Goal: Task Accomplishment & Management: Manage account settings

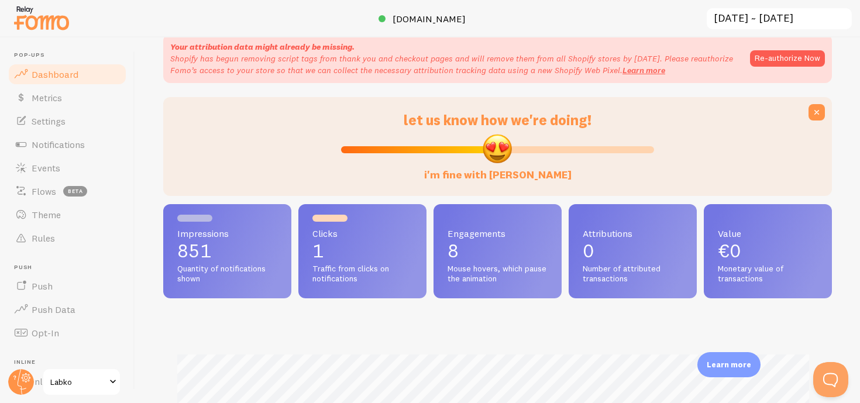
scroll to position [584890, 584537]
click at [811, 109] on icon at bounding box center [817, 113] width 12 height 12
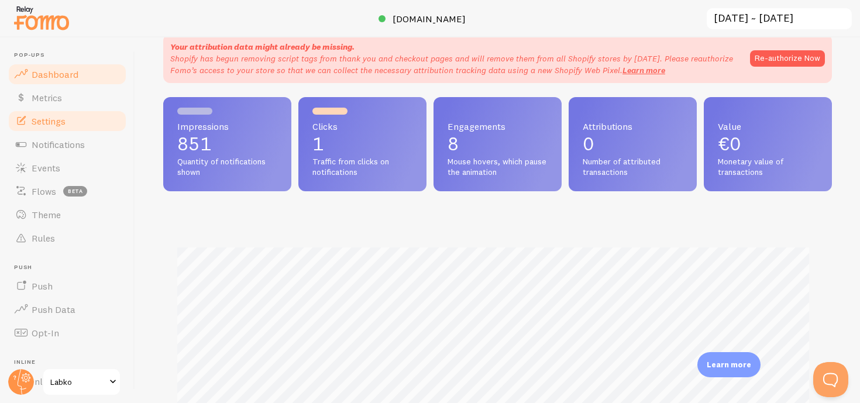
click at [80, 123] on link "Settings" at bounding box center [67, 120] width 121 height 23
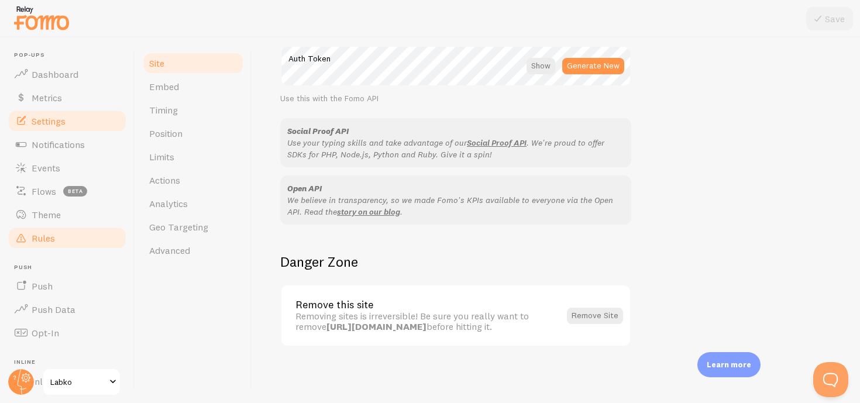
scroll to position [127, 0]
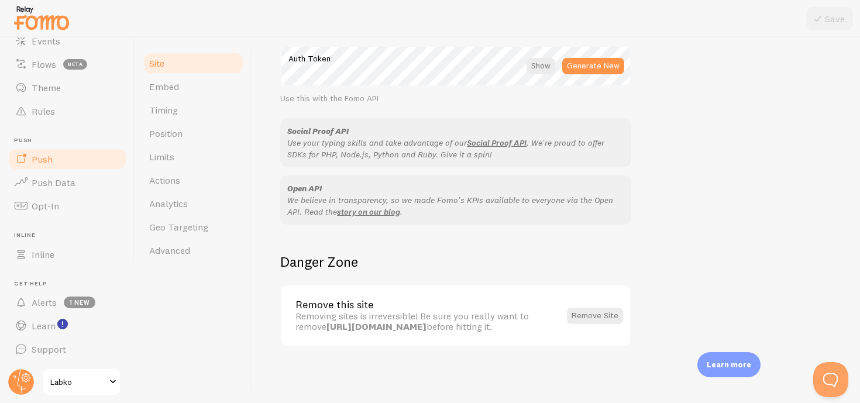
click at [81, 170] on link "Push" at bounding box center [67, 158] width 121 height 23
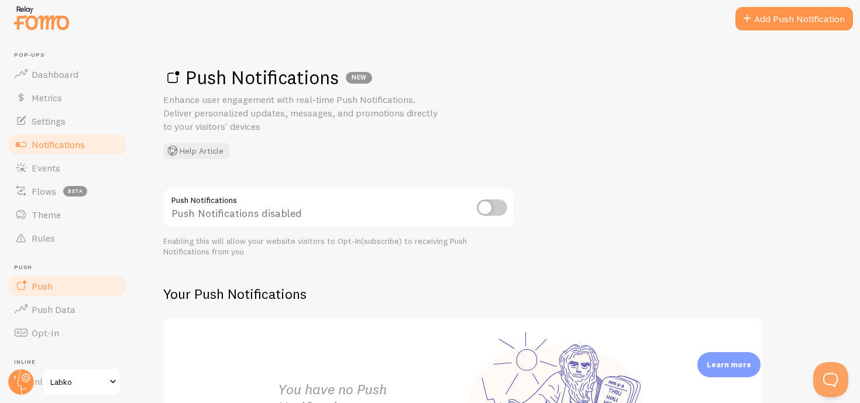
click at [80, 151] on link "Notifications" at bounding box center [67, 144] width 121 height 23
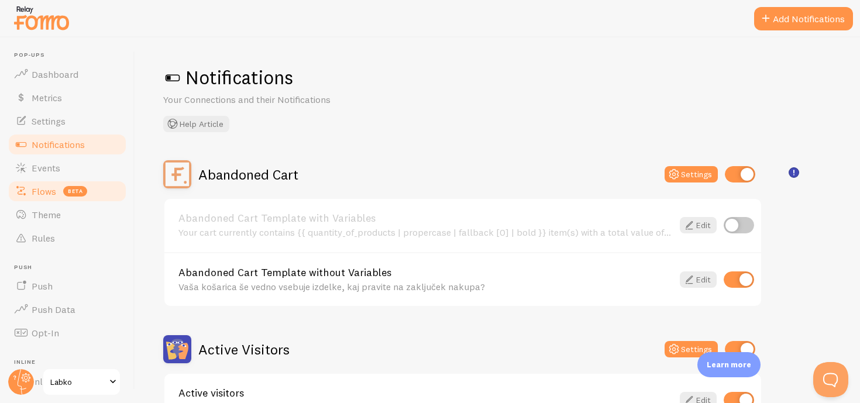
click at [77, 201] on link "Flows beta" at bounding box center [67, 191] width 121 height 23
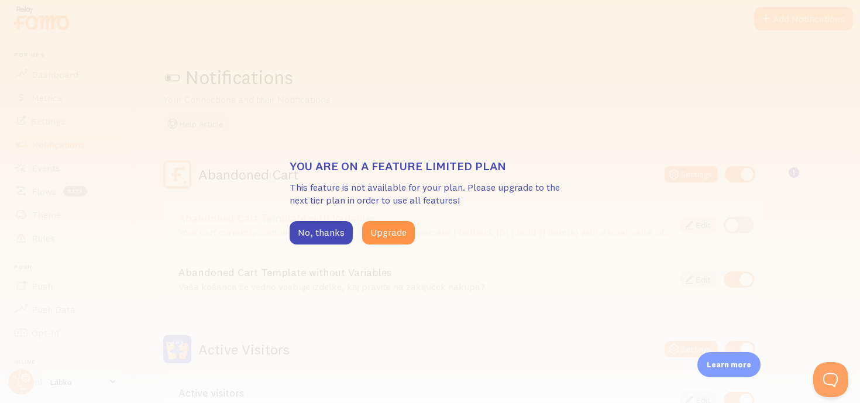
click at [77, 211] on div "You are on a feature limited plan This feature is not available for your plan. …" at bounding box center [430, 201] width 860 height 403
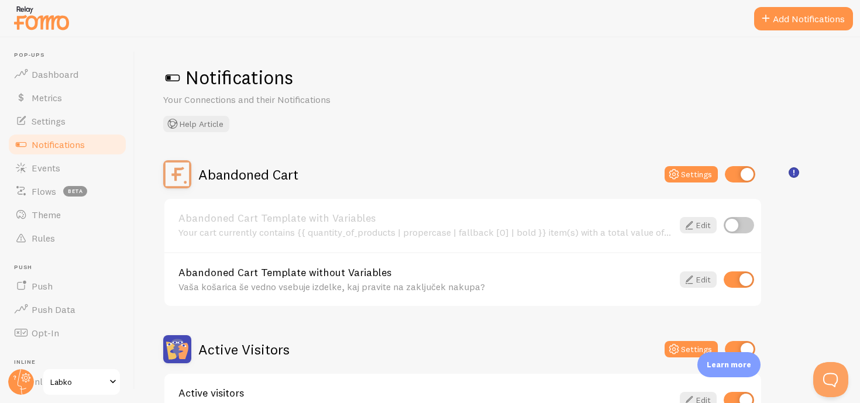
click at [70, 250] on ul "Pop-ups Dashboard Metrics Settings Notifications Events Flows beta Theme Rules …" at bounding box center [67, 269] width 121 height 437
click at [70, 241] on link "Rules" at bounding box center [67, 237] width 121 height 23
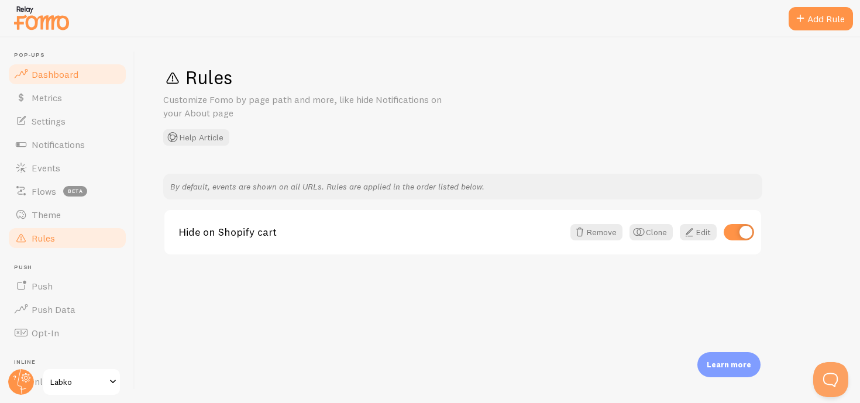
click at [85, 76] on link "Dashboard" at bounding box center [67, 74] width 121 height 23
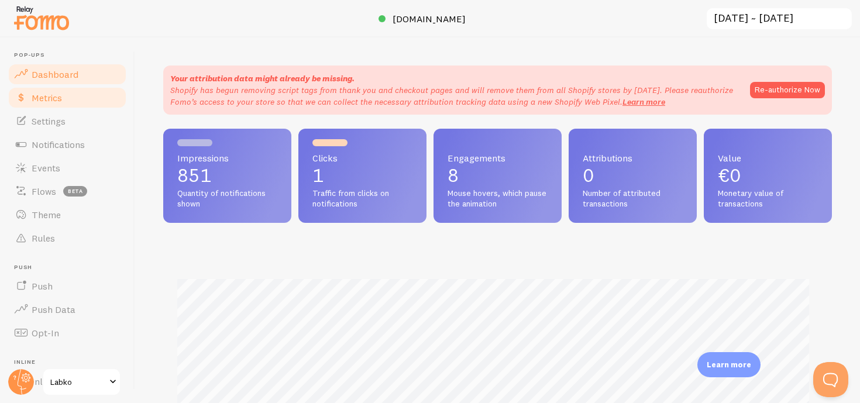
click at [84, 98] on link "Metrics" at bounding box center [67, 97] width 121 height 23
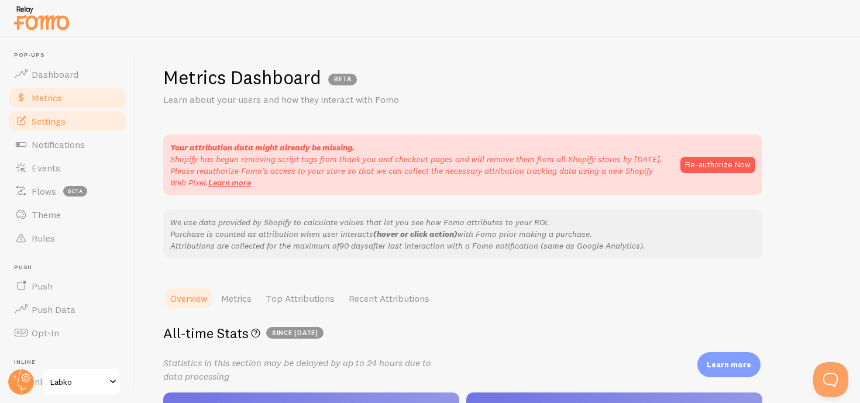
click at [83, 122] on link "Settings" at bounding box center [67, 120] width 121 height 23
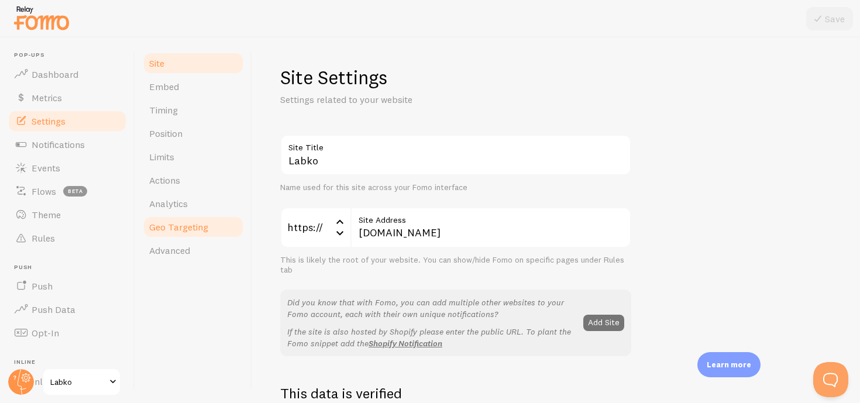
click at [197, 217] on link "Geo Targeting" at bounding box center [193, 226] width 102 height 23
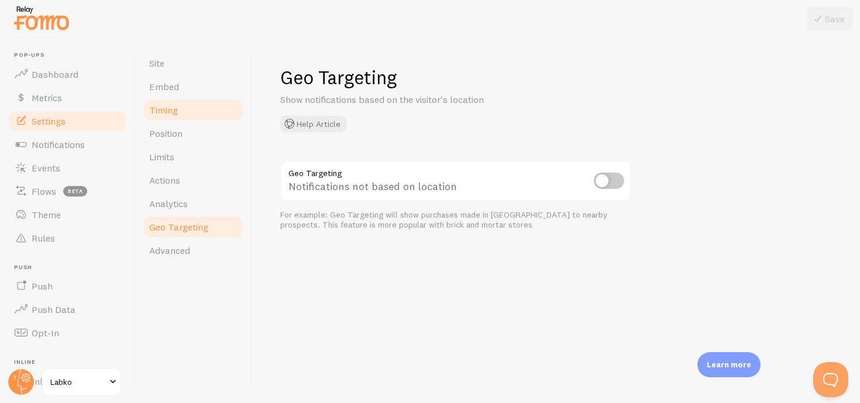
click at [202, 103] on link "Timing" at bounding box center [193, 109] width 102 height 23
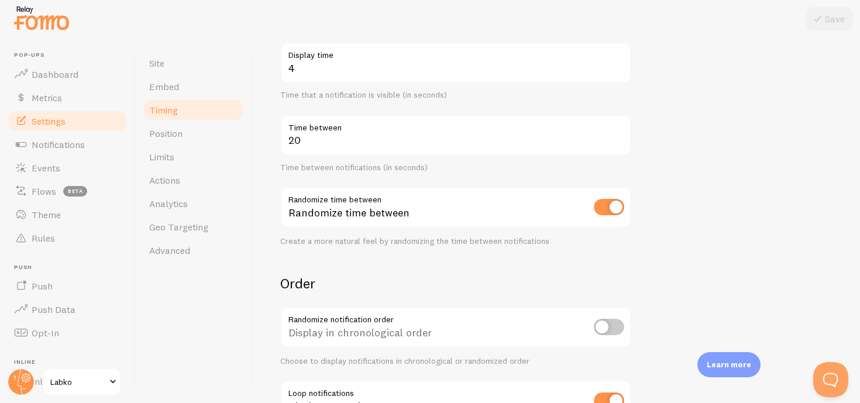
scroll to position [230, 0]
click at [325, 60] on label "Display time" at bounding box center [455, 53] width 351 height 20
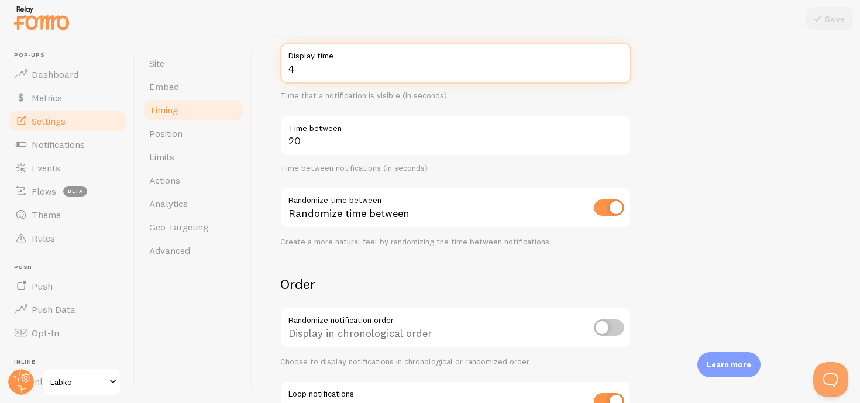
click at [325, 60] on input "4" at bounding box center [455, 63] width 351 height 41
type input "0"
click at [703, 146] on form "Delay 3 Initial delay (seconds) Time before the first notification appears (in …" at bounding box center [556, 173] width 552 height 536
click at [698, 216] on form "Delay 3 Initial delay (seconds) Time before the first notification appears (in …" at bounding box center [556, 173] width 552 height 536
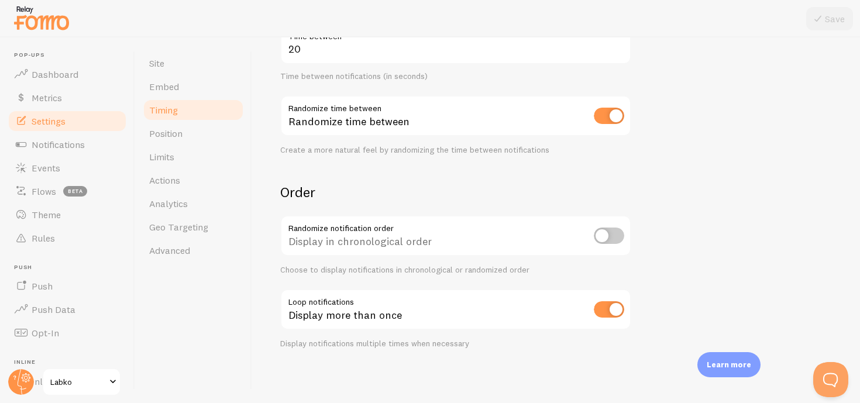
scroll to position [324, 0]
click at [607, 311] on input "checkbox" at bounding box center [609, 308] width 30 height 16
checkbox input "false"
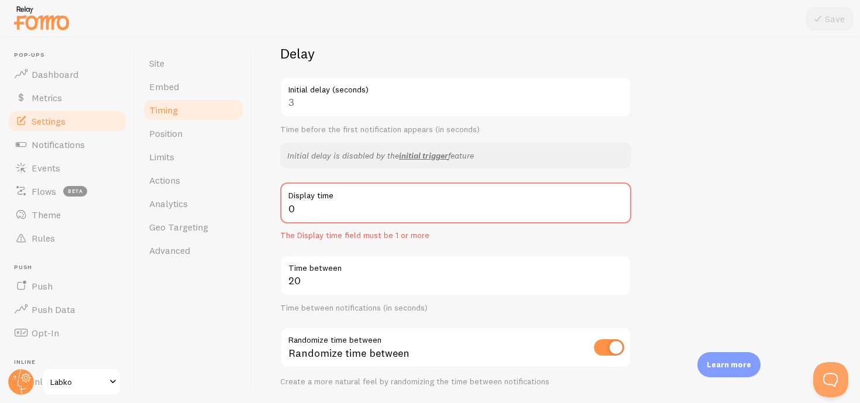
scroll to position [0, 0]
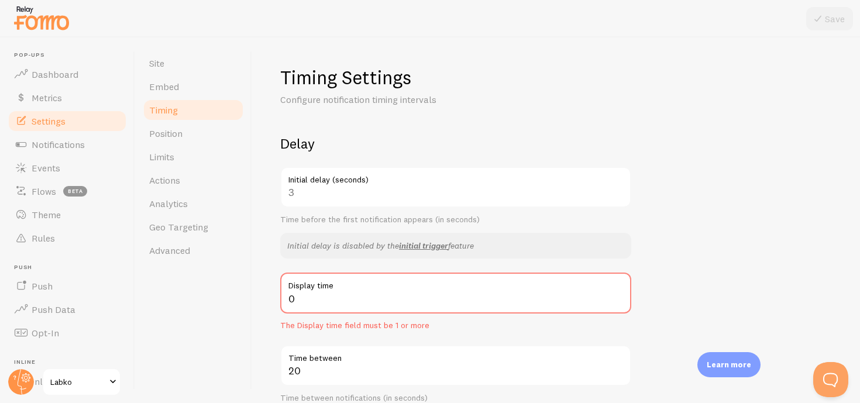
click at [435, 108] on div "Timing Settings Configure notification timing intervals Delay 3 Initial delay (…" at bounding box center [556, 368] width 552 height 605
click at [70, 97] on link "Metrics" at bounding box center [67, 97] width 121 height 23
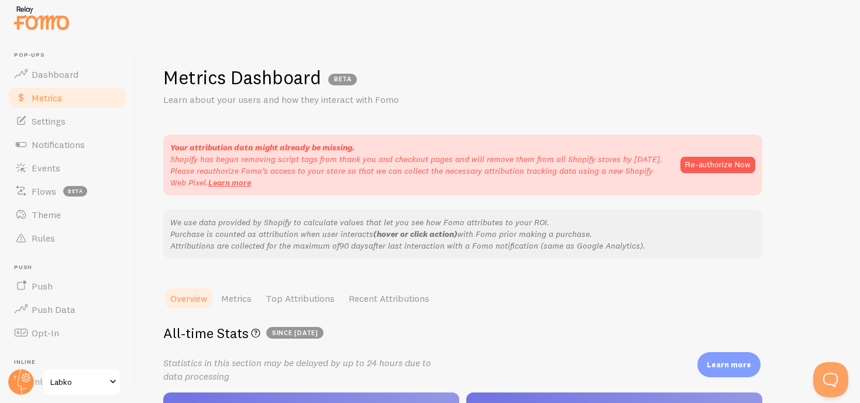
scroll to position [320, 0]
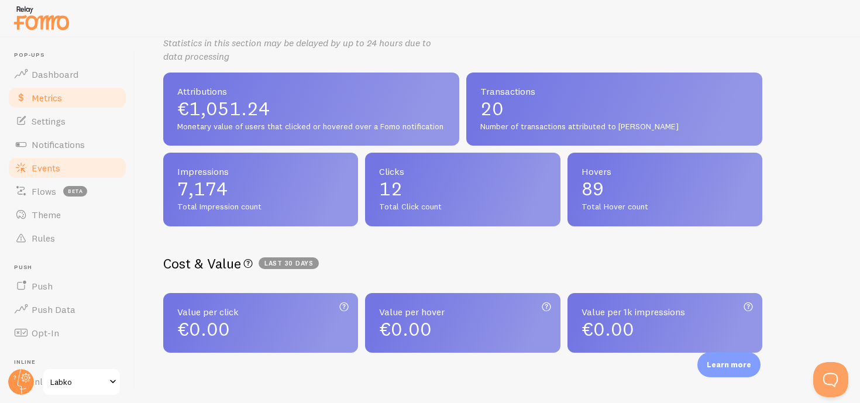
click at [64, 156] on link "Events" at bounding box center [67, 167] width 121 height 23
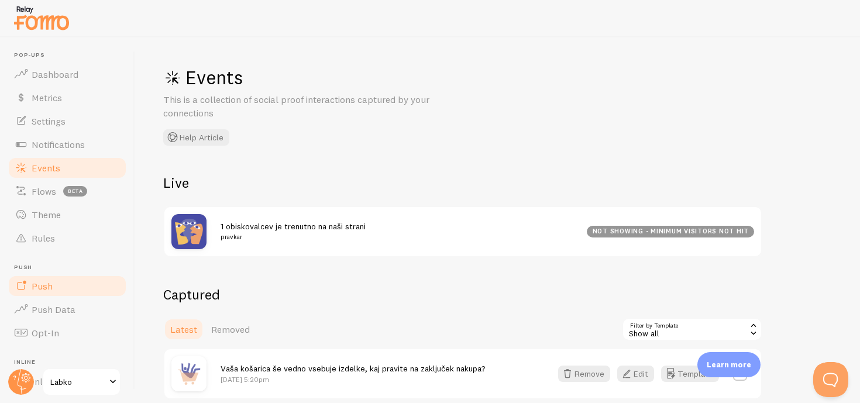
click at [47, 287] on span "Push" at bounding box center [42, 286] width 21 height 12
